Goal: Task Accomplishment & Management: Manage account settings

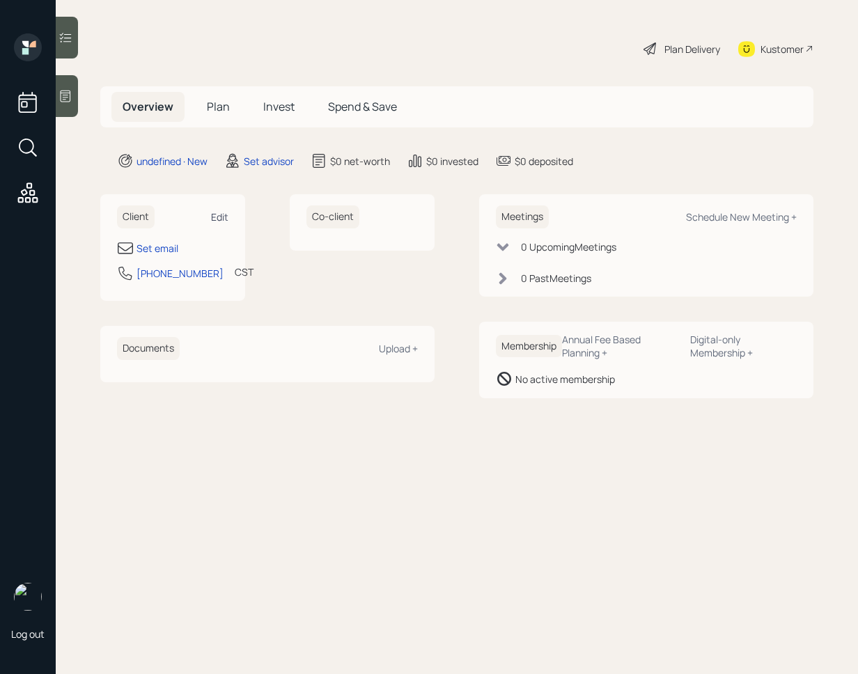
click at [221, 219] on div "Edit" at bounding box center [219, 216] width 17 height 13
select select "America/[GEOGRAPHIC_DATA]"
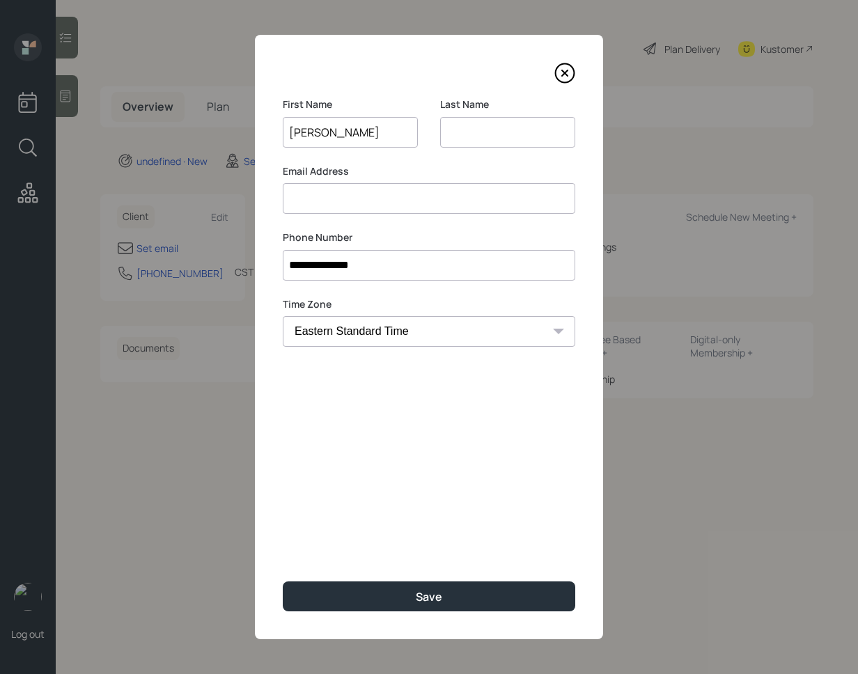
click at [346, 131] on input "[PERSON_NAME]" at bounding box center [350, 132] width 135 height 31
type input "[PERSON_NAME]"
click at [459, 133] on input at bounding box center [507, 132] width 135 height 31
paste input "[PERSON_NAME]"
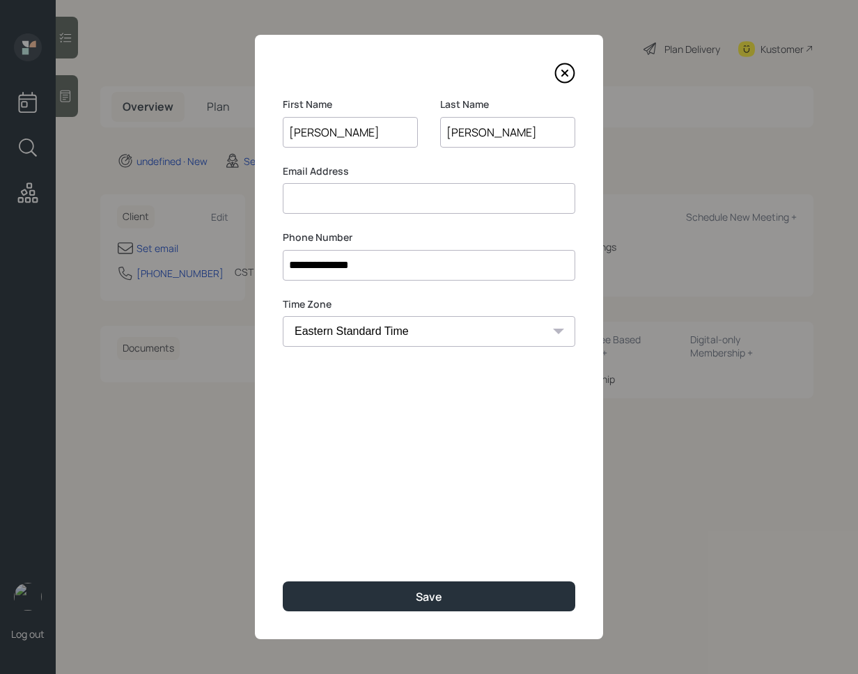
type input "[PERSON_NAME]"
click at [365, 611] on div "**********" at bounding box center [429, 337] width 348 height 604
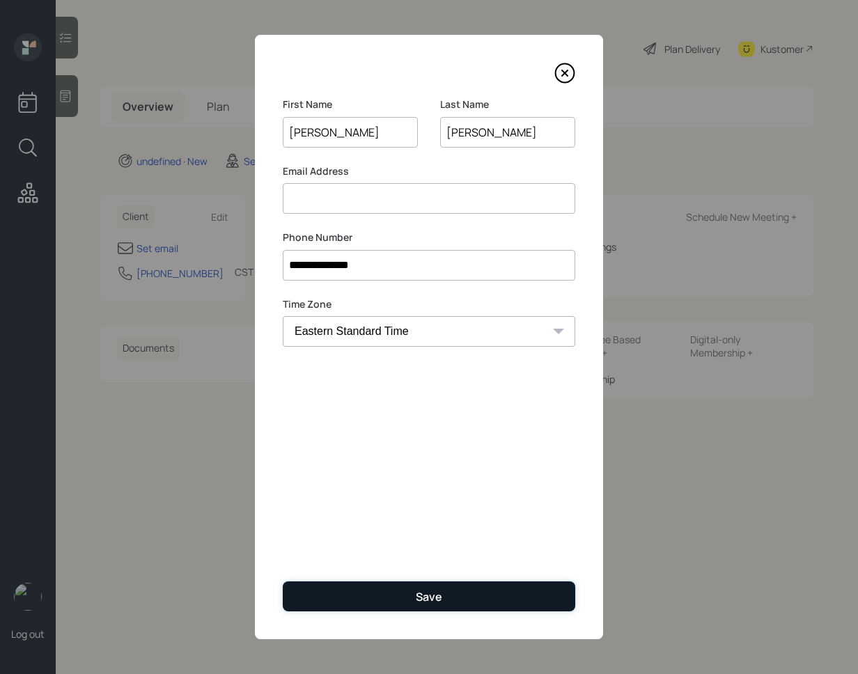
click at [478, 583] on button "Save" at bounding box center [429, 596] width 292 height 30
